Goal: Navigation & Orientation: Find specific page/section

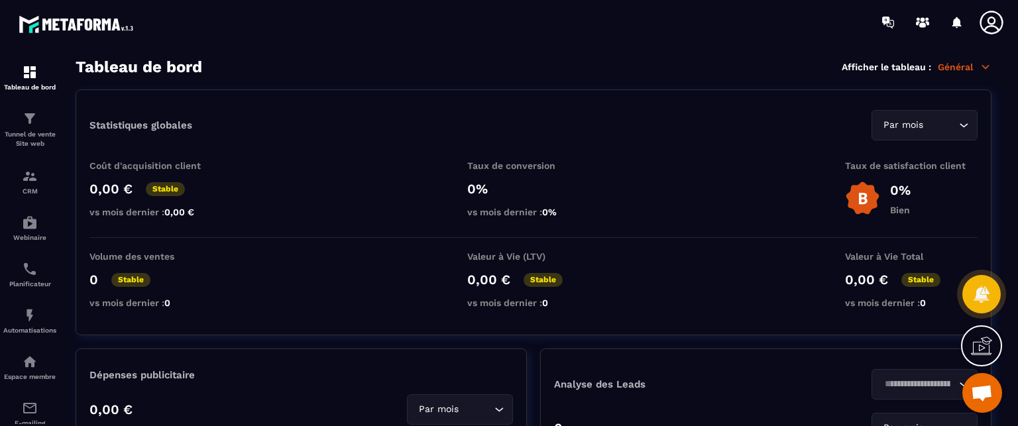
click at [992, 23] on icon at bounding box center [990, 22] width 23 height 23
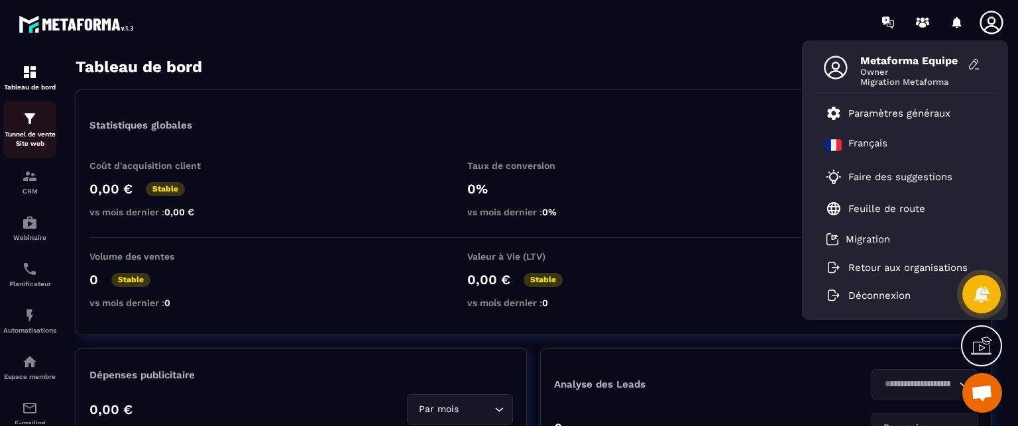
click at [42, 133] on p "Tunnel de vente Site web" at bounding box center [29, 139] width 53 height 19
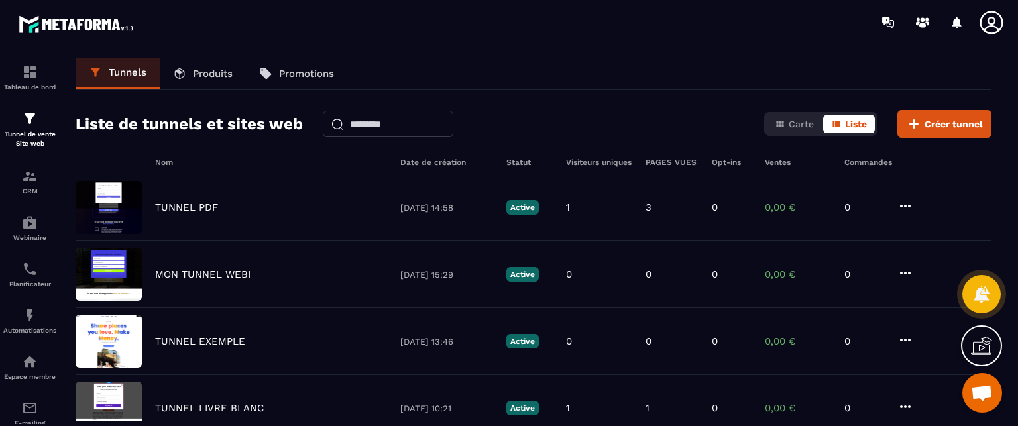
click at [710, 91] on div "Tunnels Produits Promotions Liste de tunnels et sites web Carte Liste Créer tun…" at bounding box center [533, 239] width 942 height 363
click at [466, 100] on div "Tunnels Produits Promotions Liste de tunnels et sites web Carte Liste Créer tun…" at bounding box center [533, 239] width 942 height 363
click at [27, 277] on img at bounding box center [30, 269] width 16 height 16
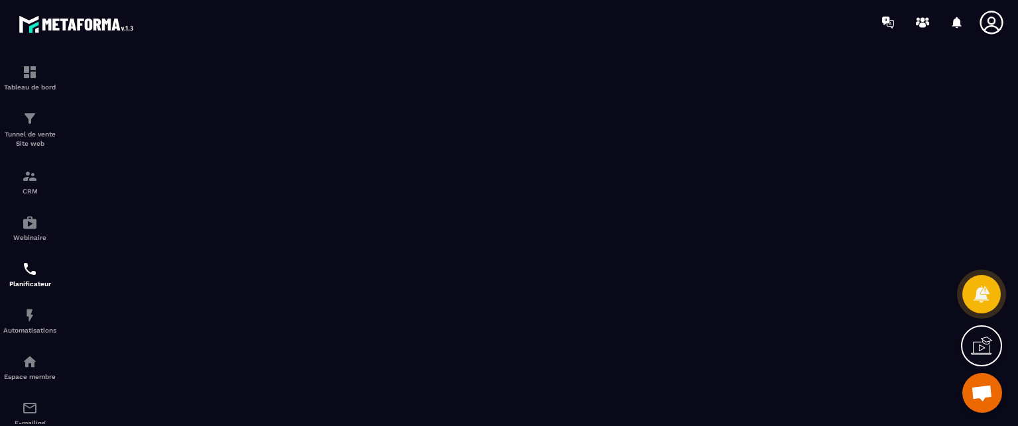
click at [987, 28] on icon at bounding box center [991, 22] width 27 height 27
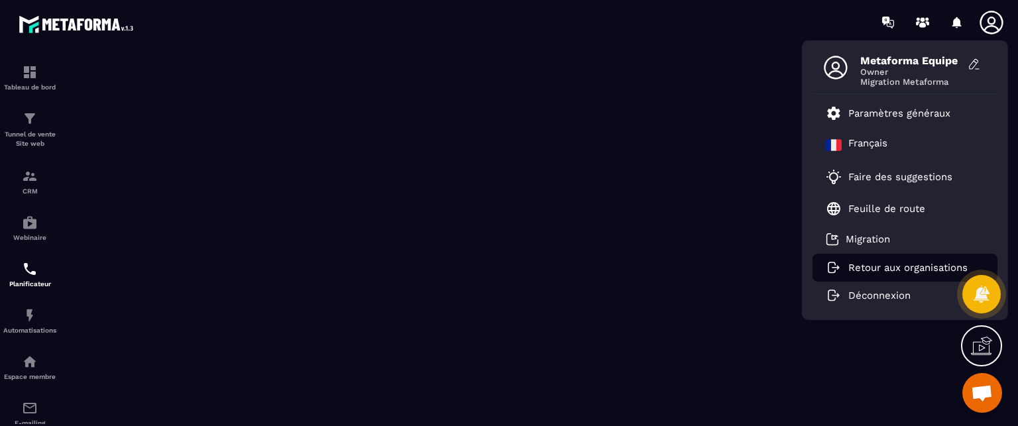
click at [863, 268] on p "Retour aux organisations" at bounding box center [907, 268] width 119 height 12
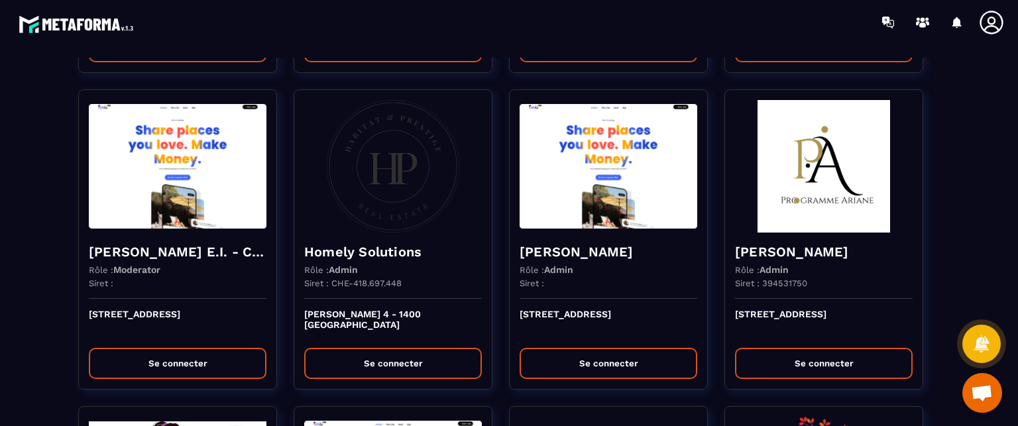
scroll to position [1881, 0]
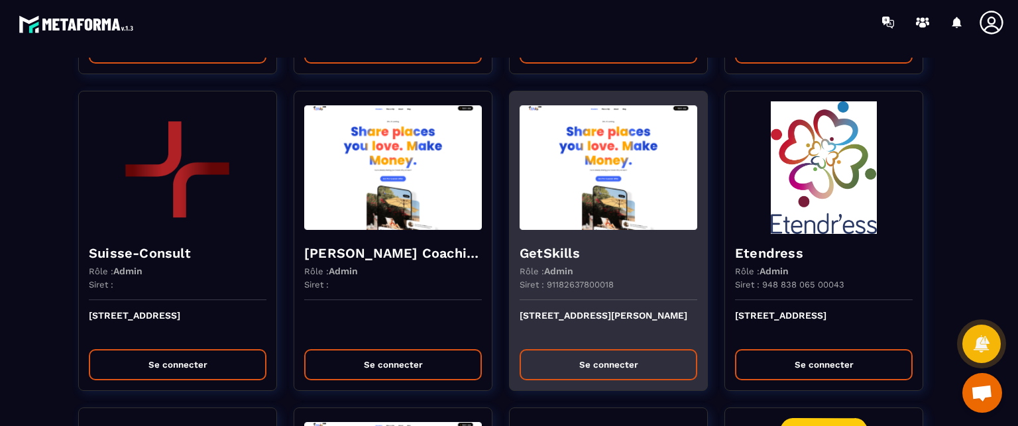
click at [598, 95] on div "GetSkills Rôle : Admin Siret : 91182637800018 [STREET_ADDRESS][PERSON_NAME] Se …" at bounding box center [608, 241] width 199 height 300
